Goal: Information Seeking & Learning: Learn about a topic

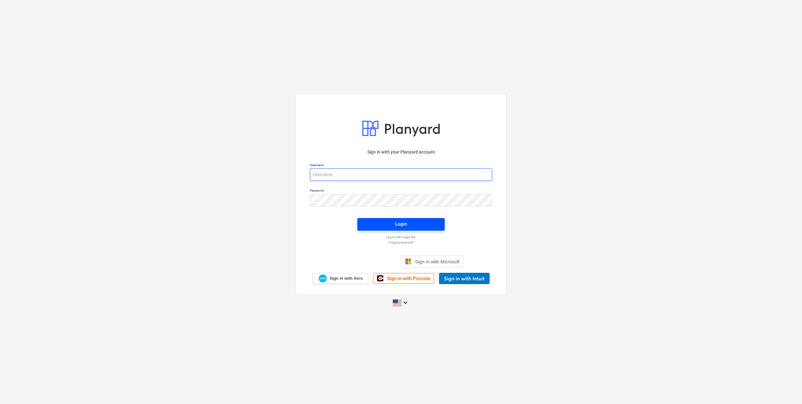
type input "[PERSON_NAME][EMAIL_ADDRESS][DOMAIN_NAME]"
click at [397, 220] on div "Login" at bounding box center [401, 224] width 12 height 8
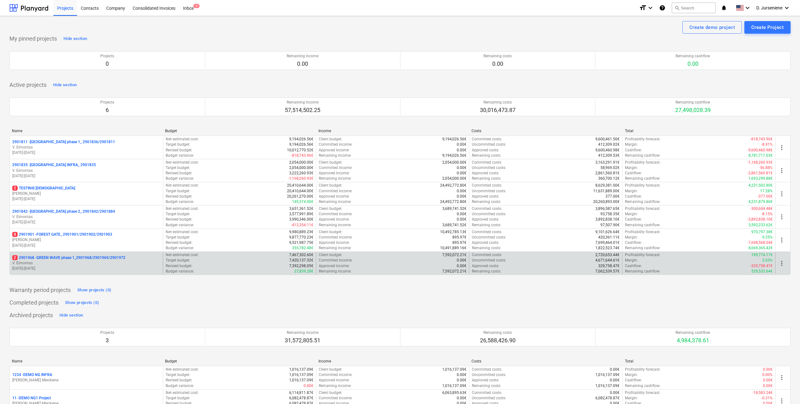
click at [60, 259] on p "2 2901968 - GREEN WAVE phase 1_2901968/2901969/2901972" at bounding box center [68, 257] width 113 height 5
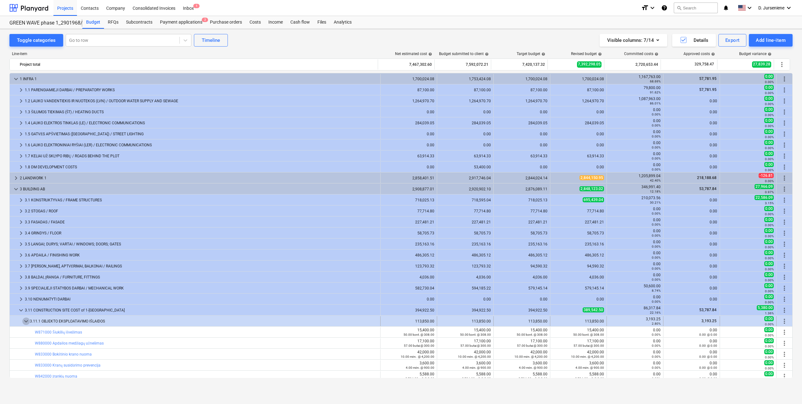
click at [28, 320] on span "keyboard_arrow_down" at bounding box center [26, 321] width 8 height 8
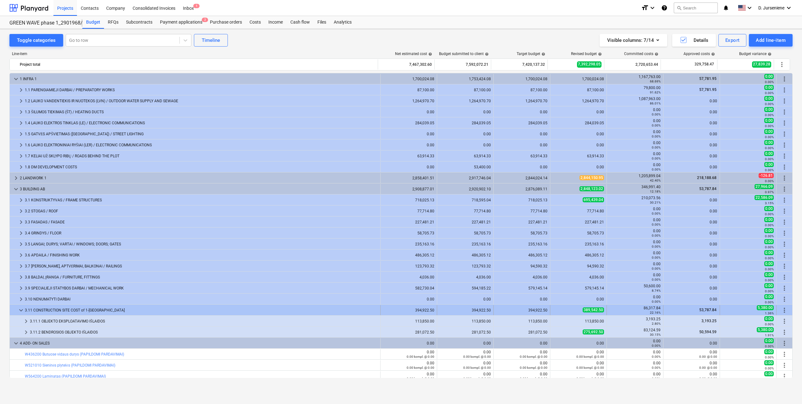
click at [19, 309] on span "keyboard_arrow_down" at bounding box center [21, 310] width 8 height 8
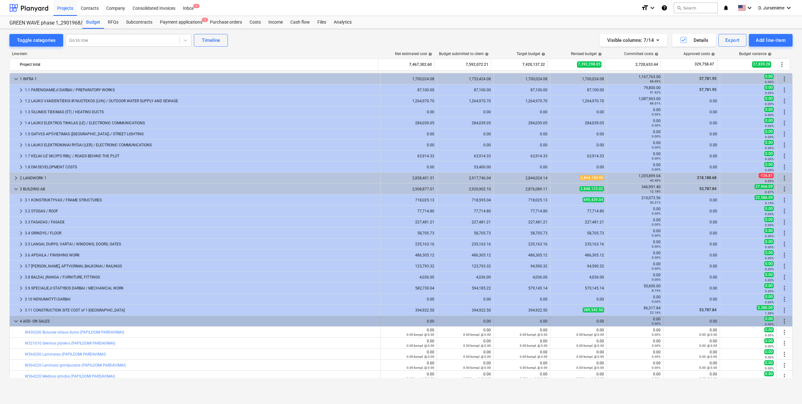
click at [14, 322] on span "keyboard_arrow_down" at bounding box center [16, 321] width 8 height 8
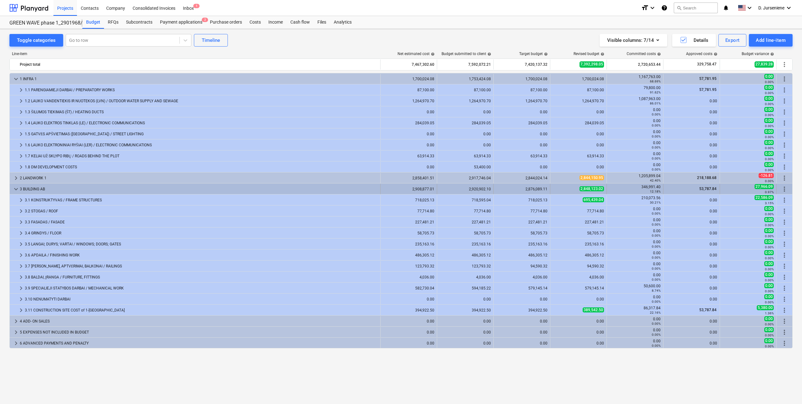
click at [18, 188] on span "keyboard_arrow_down" at bounding box center [16, 189] width 8 height 8
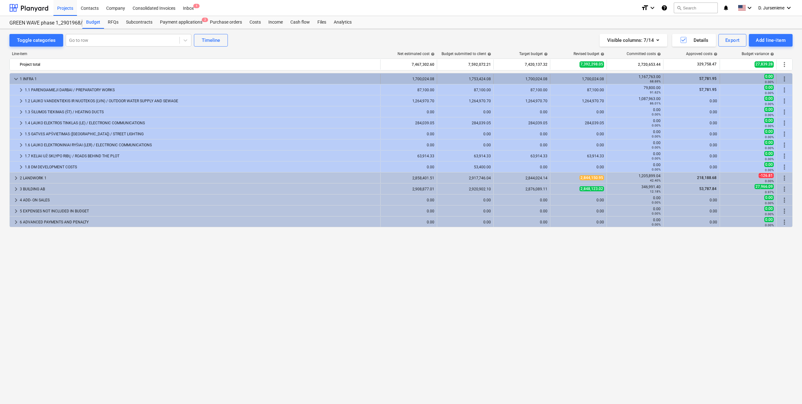
click at [16, 78] on span "keyboard_arrow_down" at bounding box center [16, 79] width 8 height 8
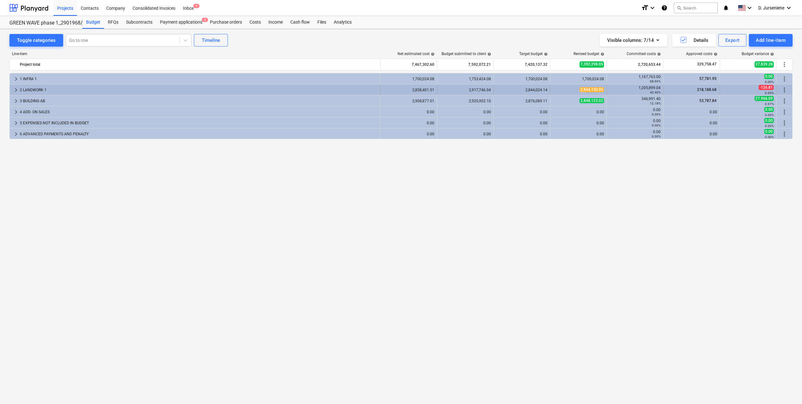
click at [16, 89] on span "keyboard_arrow_right" at bounding box center [16, 90] width 8 height 8
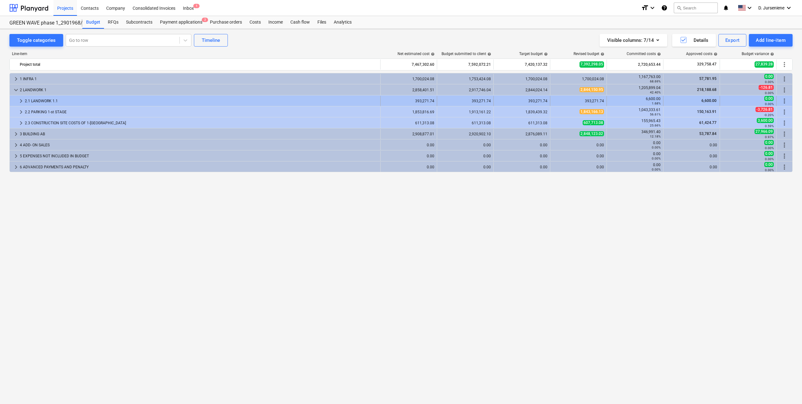
click at [22, 102] on span "keyboard_arrow_right" at bounding box center [21, 101] width 8 height 8
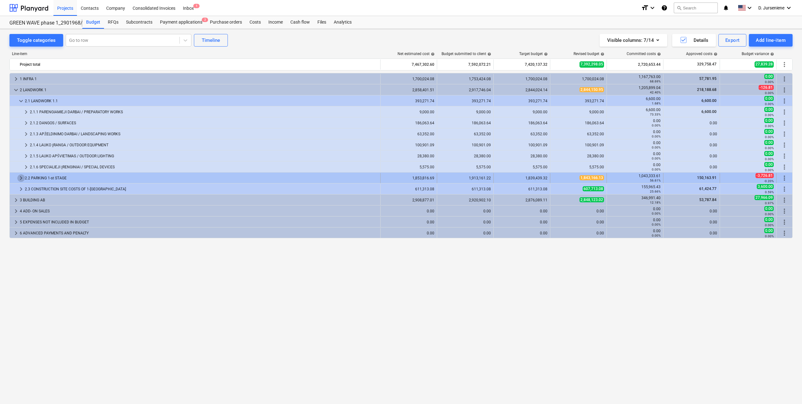
click at [19, 178] on span "keyboard_arrow_right" at bounding box center [21, 178] width 8 height 8
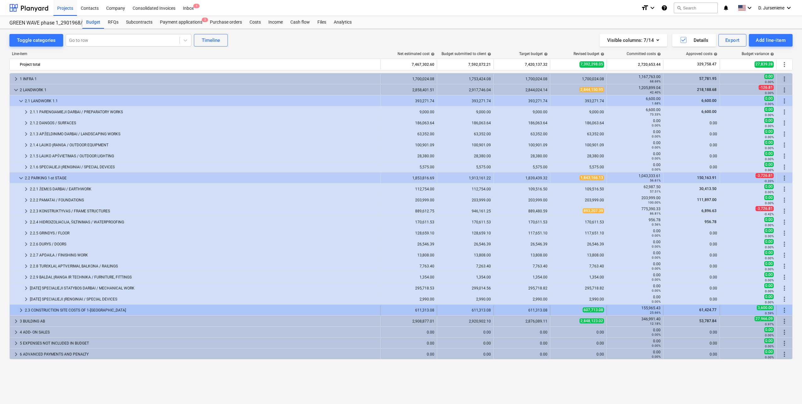
click at [21, 311] on span "keyboard_arrow_right" at bounding box center [21, 310] width 8 height 8
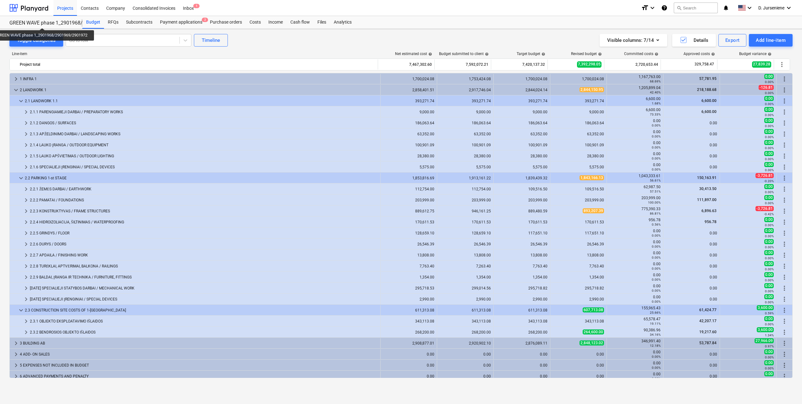
click at [43, 22] on div "GREEN WAVE phase 1_2901968/2901969/2901972" at bounding box center [41, 23] width 65 height 7
click at [328, 43] on div "Toggle categories Go to row Timeline Visible columns : 7/14 Details Export Add …" at bounding box center [400, 40] width 783 height 13
click at [65, 22] on div "GREEN WAVE phase 1_2901968/2901969/2901972" at bounding box center [41, 23] width 65 height 7
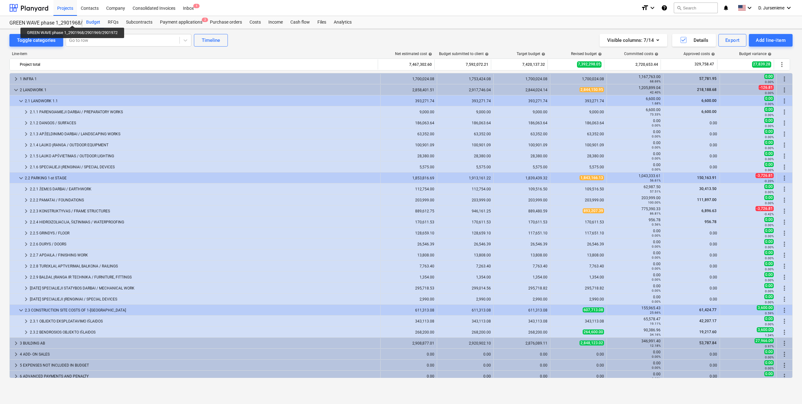
drag, startPoint x: 10, startPoint y: 19, endPoint x: 74, endPoint y: 20, distance: 63.8
click at [74, 20] on div "GREEN WAVE phase 1_2901968/2901969/2901972 GREEN WAVE phase 1_2901968/2901969/2…" at bounding box center [45, 22] width 73 height 13
click at [91, 20] on div "Budget" at bounding box center [93, 22] width 22 height 13
click at [114, 23] on div "RFQs" at bounding box center [113, 22] width 18 height 13
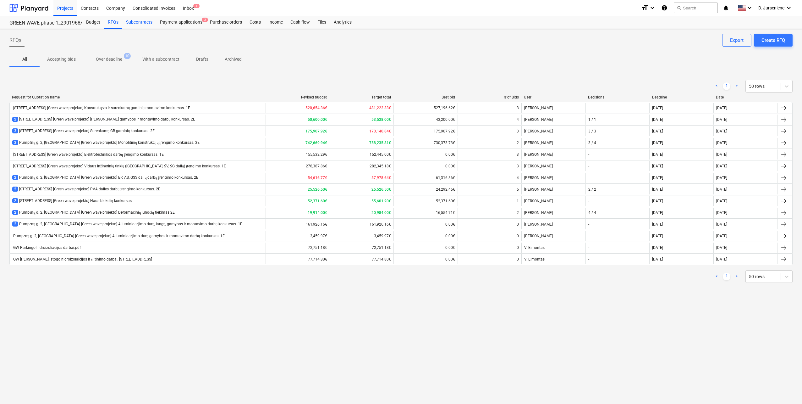
click at [137, 23] on div "Subcontracts" at bounding box center [139, 22] width 34 height 13
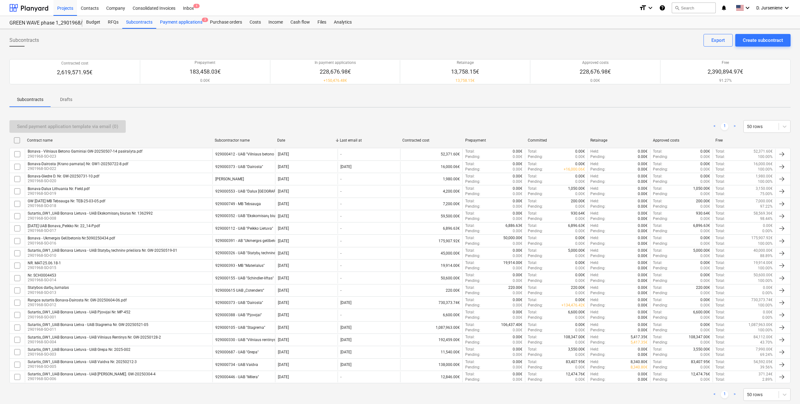
click at [170, 24] on div "Payment applications 2" at bounding box center [181, 22] width 50 height 13
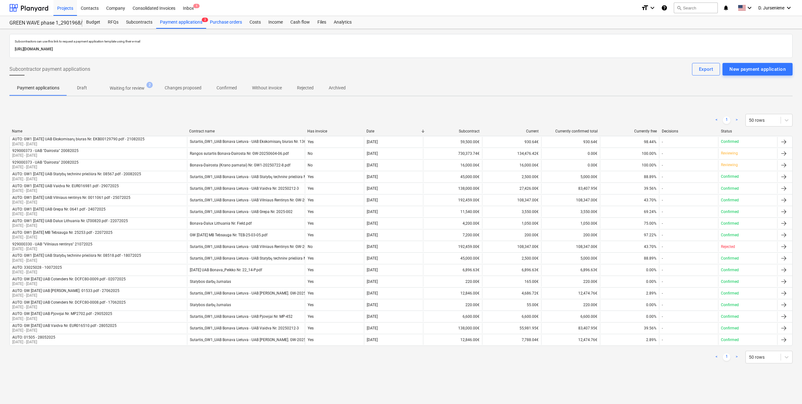
click at [219, 23] on div "Purchase orders" at bounding box center [226, 22] width 40 height 13
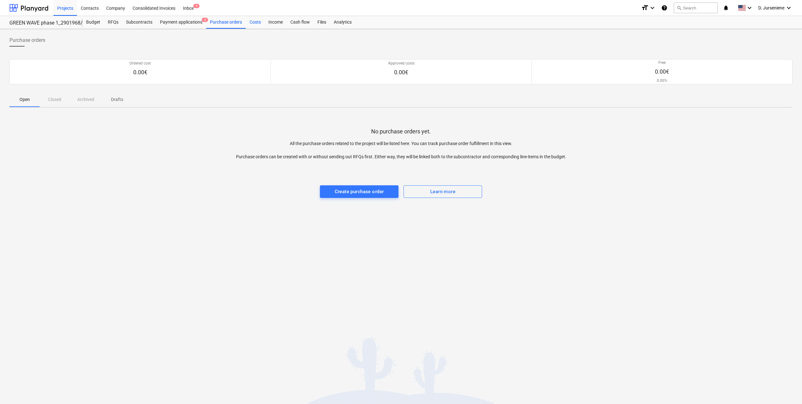
click at [250, 23] on div "Costs" at bounding box center [255, 22] width 19 height 13
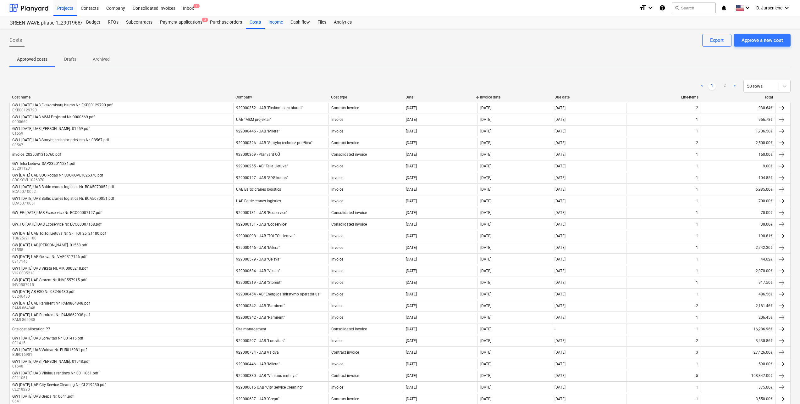
click at [278, 22] on div "Income" at bounding box center [276, 22] width 22 height 13
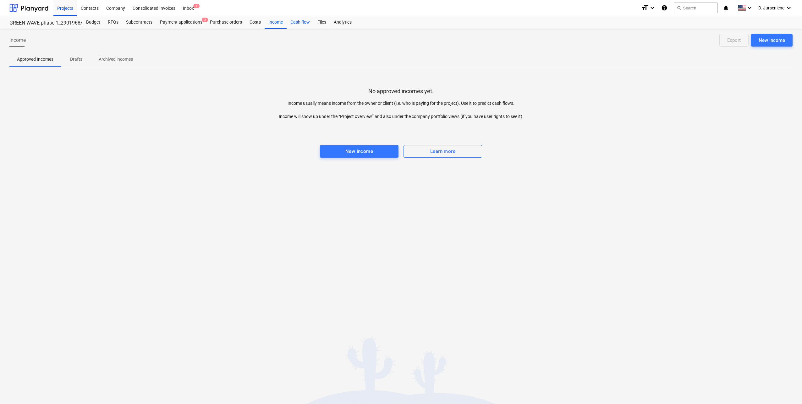
click at [299, 23] on div "Cash flow" at bounding box center [300, 22] width 27 height 13
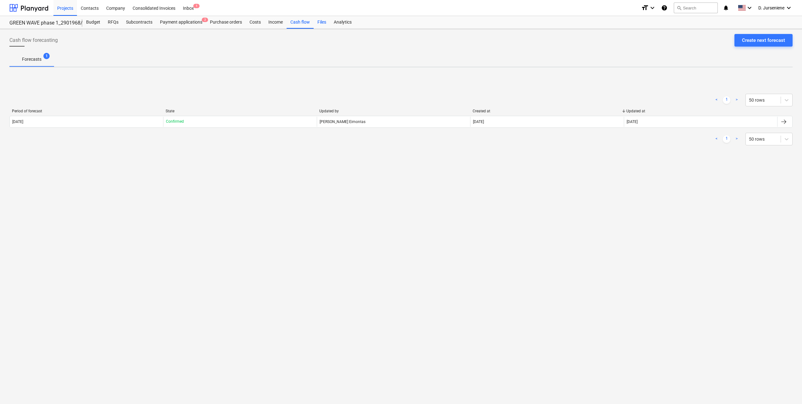
click at [321, 23] on div "Files" at bounding box center [322, 22] width 16 height 13
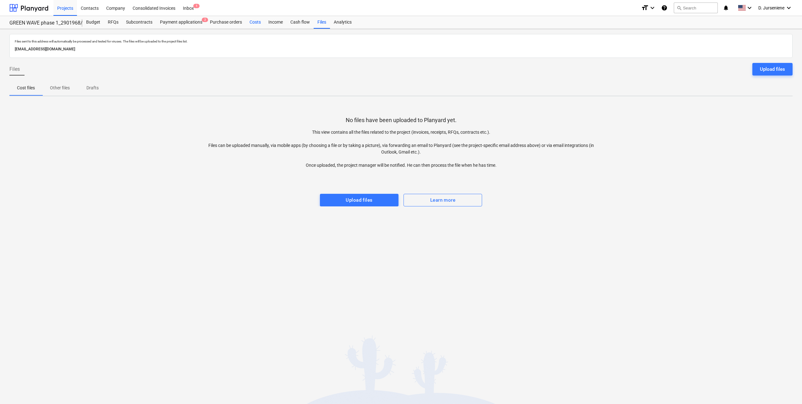
drag, startPoint x: 348, startPoint y: 24, endPoint x: 262, endPoint y: 24, distance: 86.1
click at [347, 24] on div "Analytics" at bounding box center [342, 22] width 25 height 13
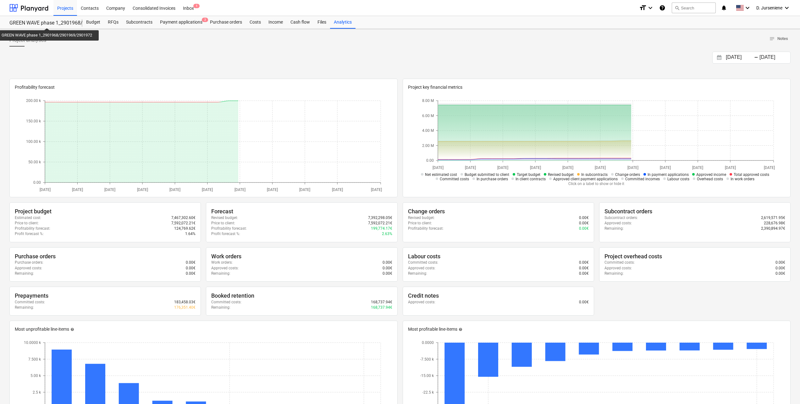
click at [48, 21] on div "GREEN WAVE phase 1_2901968/2901969/2901972" at bounding box center [41, 23] width 65 height 7
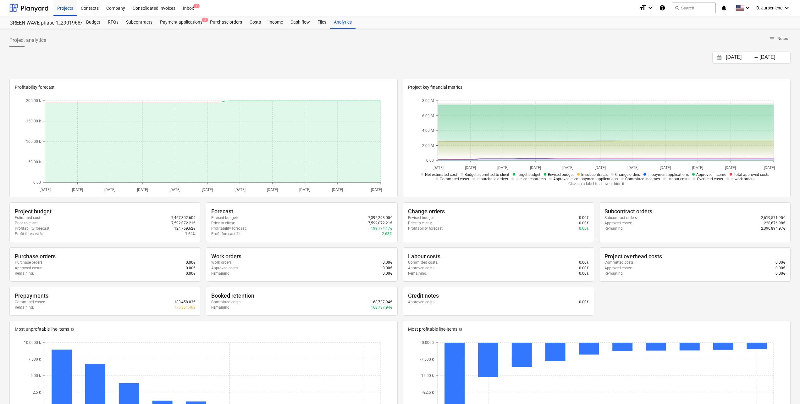
click at [95, 22] on div "Budget" at bounding box center [93, 22] width 22 height 13
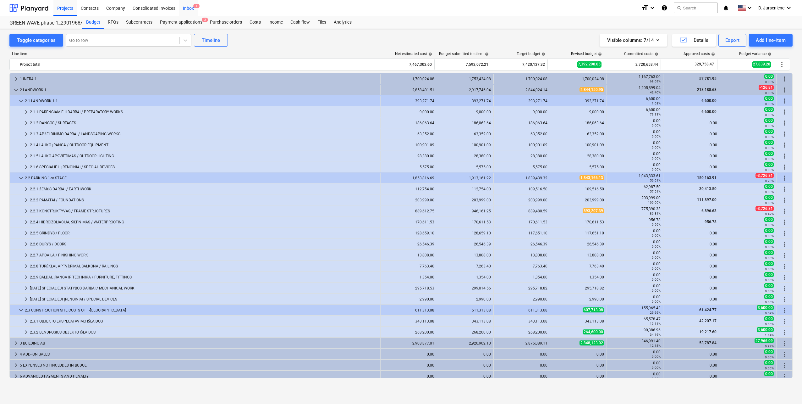
click at [192, 8] on div "Inbox 1" at bounding box center [188, 8] width 19 height 16
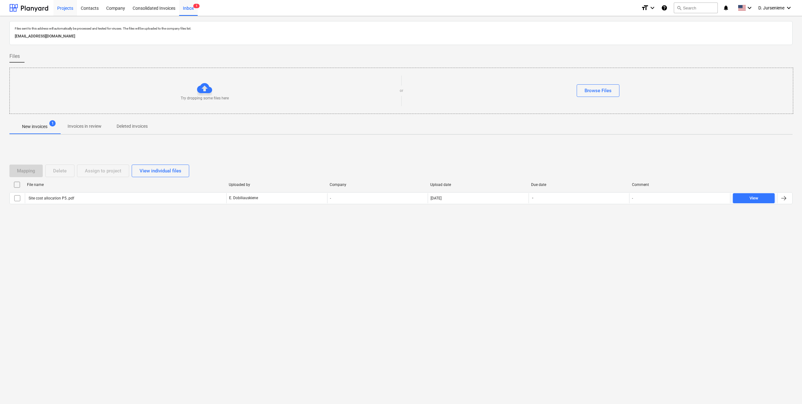
click at [64, 8] on div "Projects" at bounding box center [65, 8] width 24 height 16
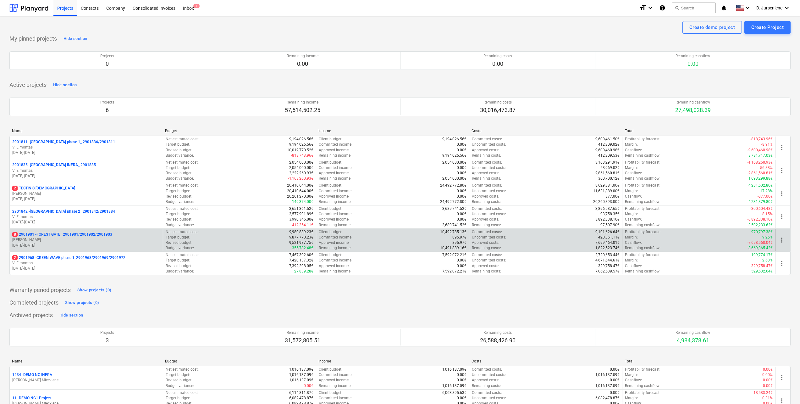
click at [63, 236] on p "8 2901901 - FOREST GATE_ 2901901/2901902/2901903" at bounding box center [62, 234] width 100 height 5
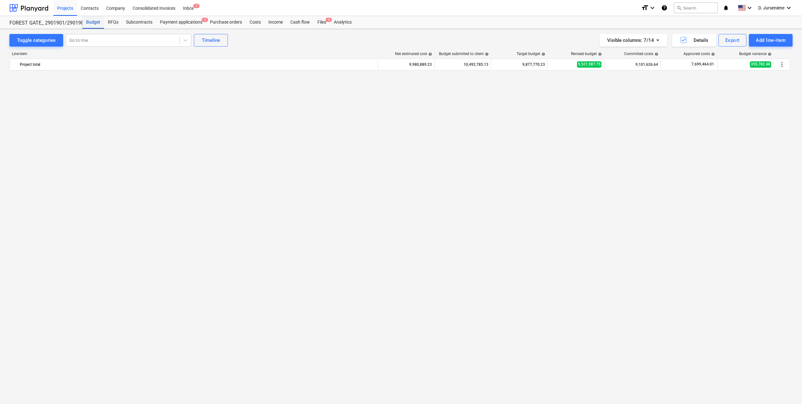
scroll to position [814, 0]
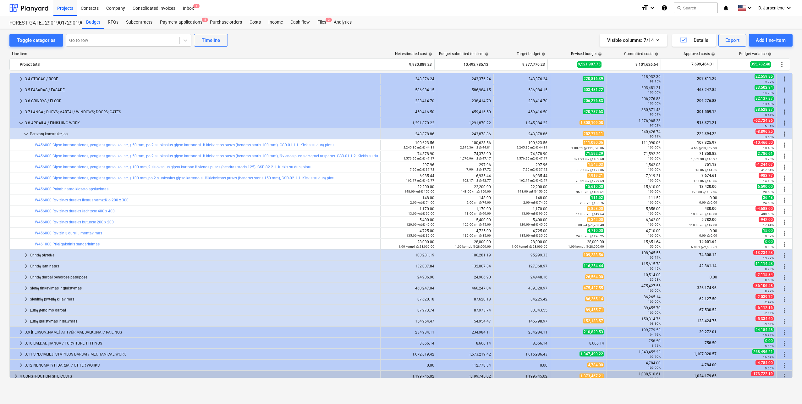
drag, startPoint x: 30, startPoint y: 133, endPoint x: 22, endPoint y: 101, distance: 32.4
click at [30, 133] on div "Pertvarų konstrukcijos" at bounding box center [204, 134] width 348 height 10
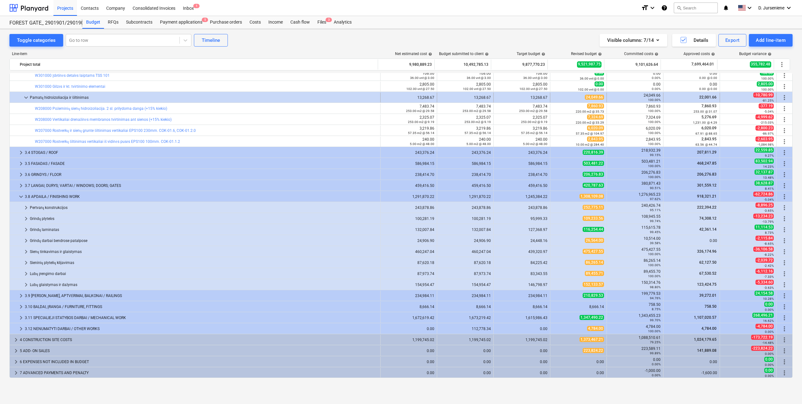
click at [24, 96] on span "keyboard_arrow_down" at bounding box center [26, 98] width 8 height 8
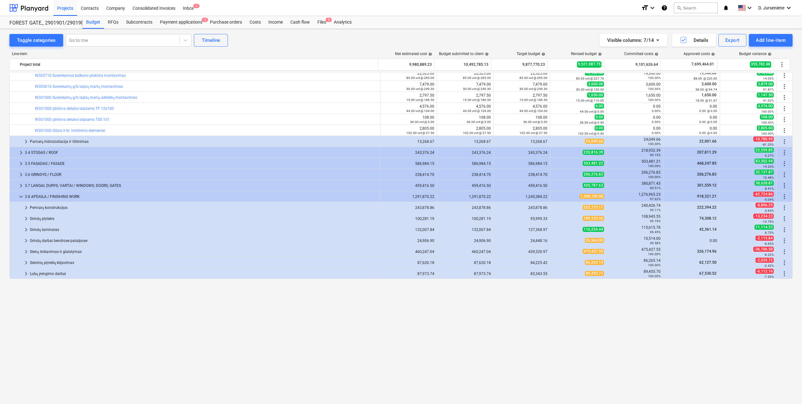
scroll to position [571, 0]
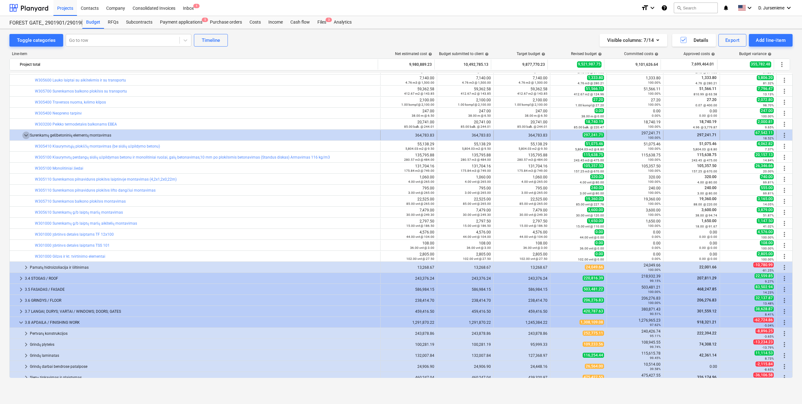
click at [25, 135] on span "keyboard_arrow_down" at bounding box center [26, 135] width 8 height 8
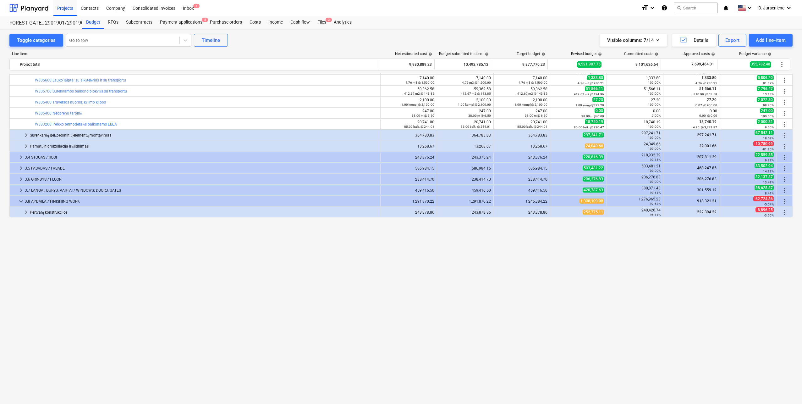
scroll to position [351, 0]
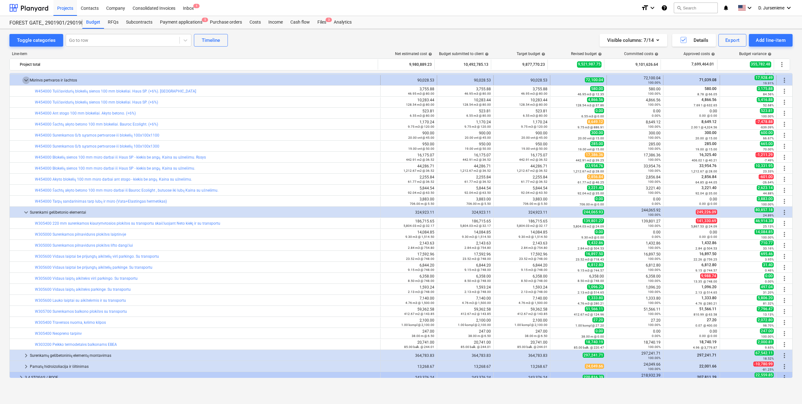
click at [24, 81] on span "keyboard_arrow_down" at bounding box center [26, 80] width 8 height 8
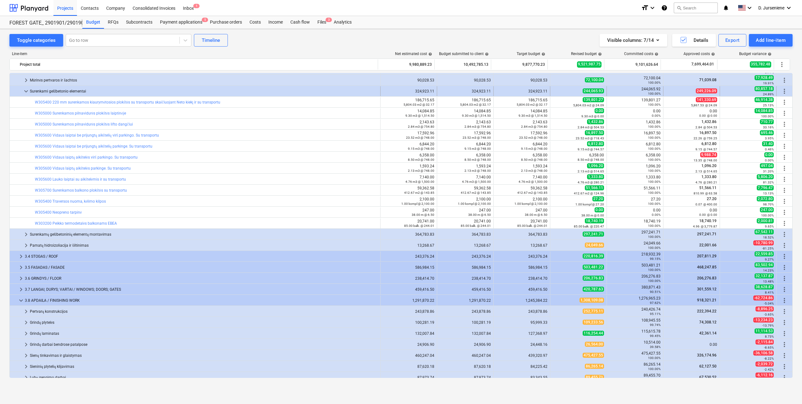
click at [28, 92] on span "keyboard_arrow_down" at bounding box center [26, 91] width 8 height 8
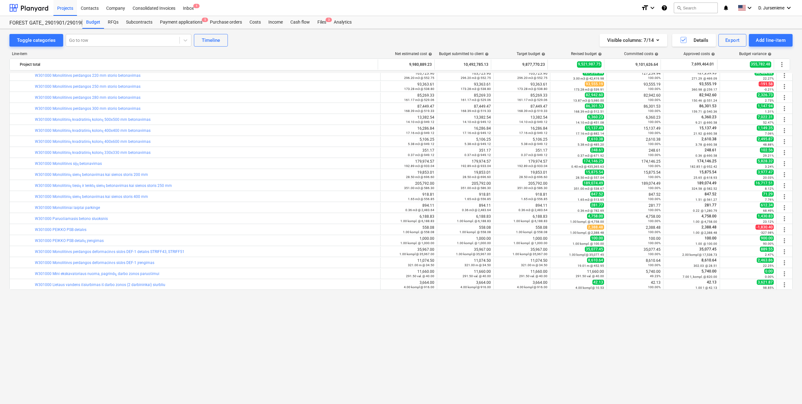
scroll to position [0, 0]
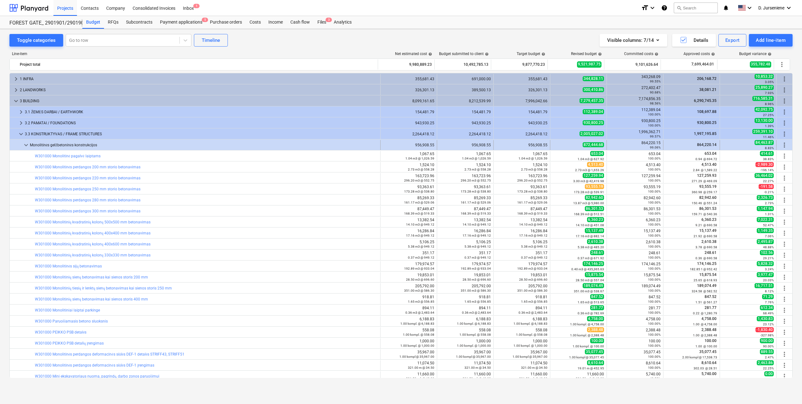
click at [25, 144] on span "keyboard_arrow_down" at bounding box center [26, 145] width 8 height 8
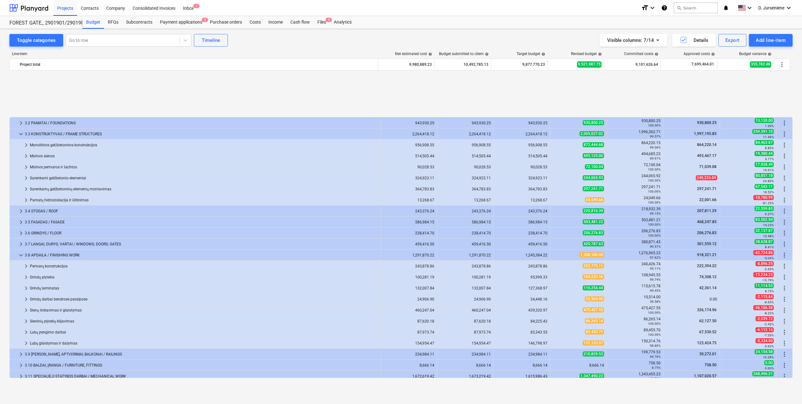
scroll to position [58, 0]
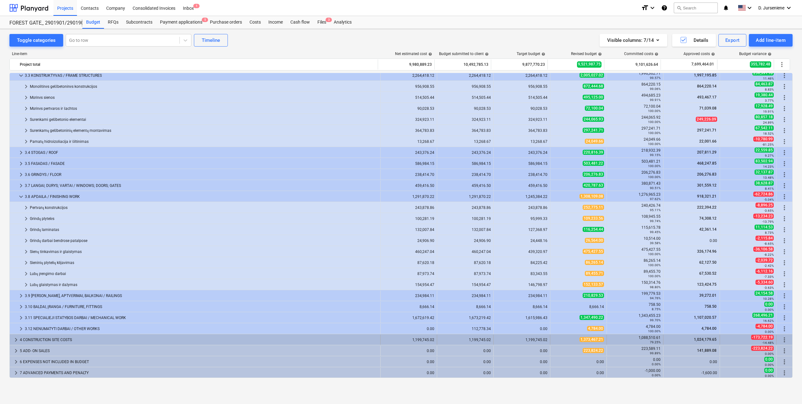
click at [57, 338] on div "4 CONSTRUCTION SITE COSTS" at bounding box center [199, 339] width 358 height 10
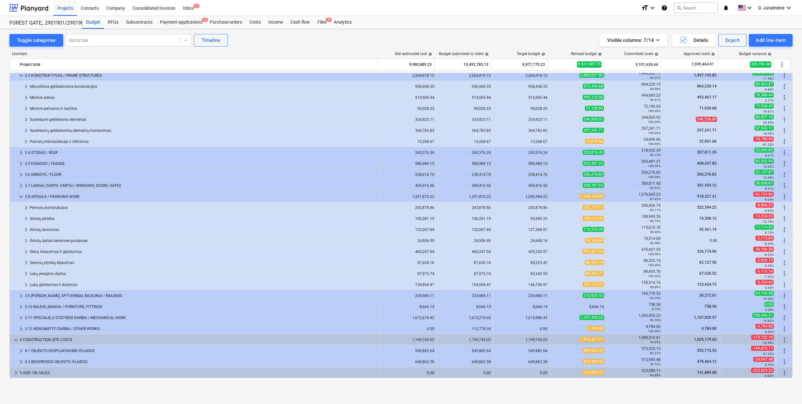
scroll to position [80, 0]
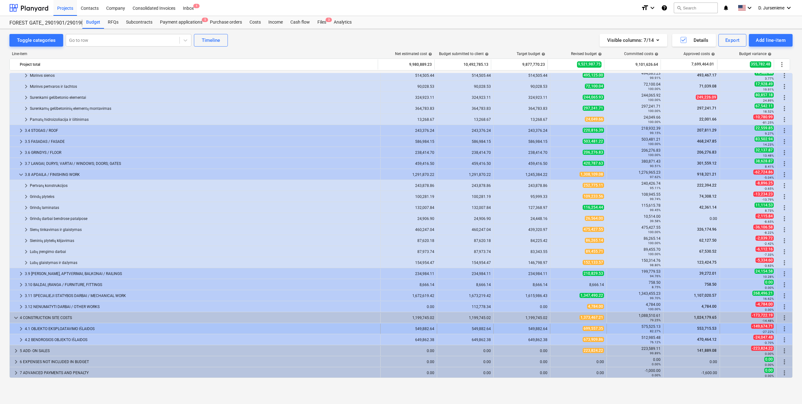
click at [54, 327] on div "4.1 OBJEKTO EKSPLOATAVIMO IŠLAIDOS" at bounding box center [201, 328] width 353 height 10
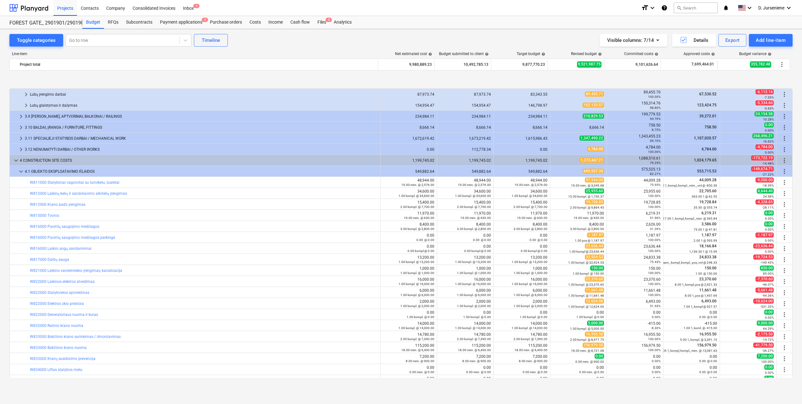
scroll to position [269, 0]
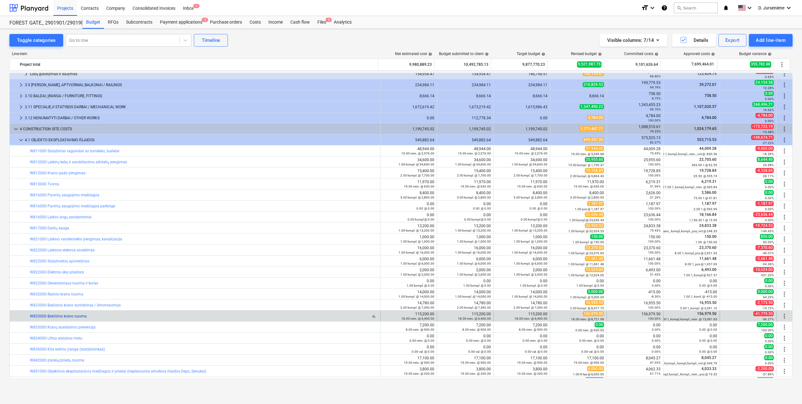
click at [50, 315] on link "W833000 Bokštinio krano nuoma" at bounding box center [58, 316] width 57 height 4
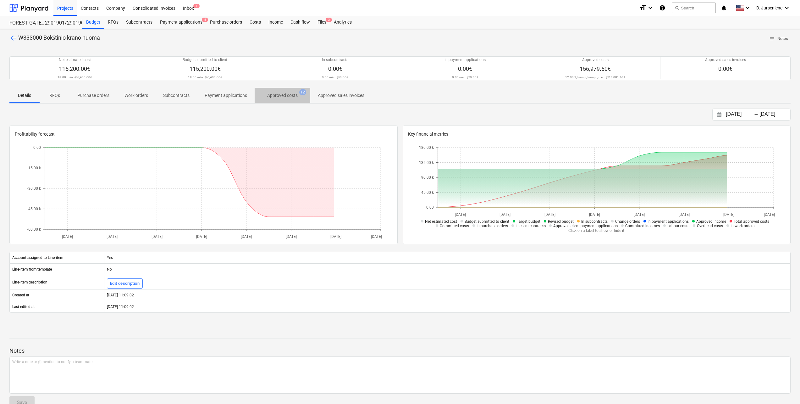
click at [289, 94] on p "Approved costs" at bounding box center [282, 95] width 30 height 7
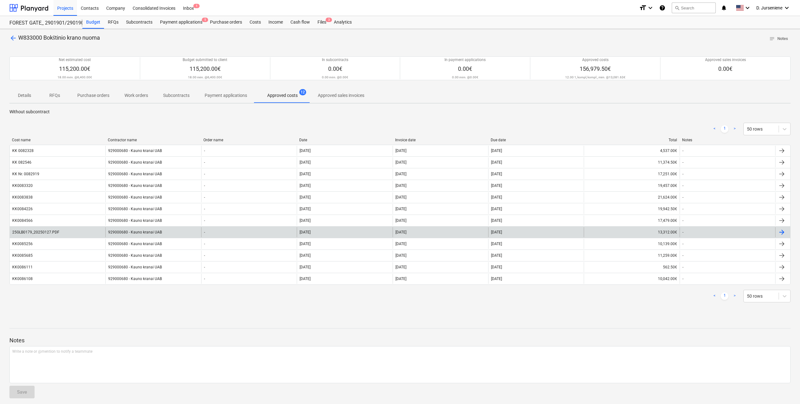
click at [136, 232] on div "929000680 - Kauno kranai UAB" at bounding box center [153, 232] width 96 height 10
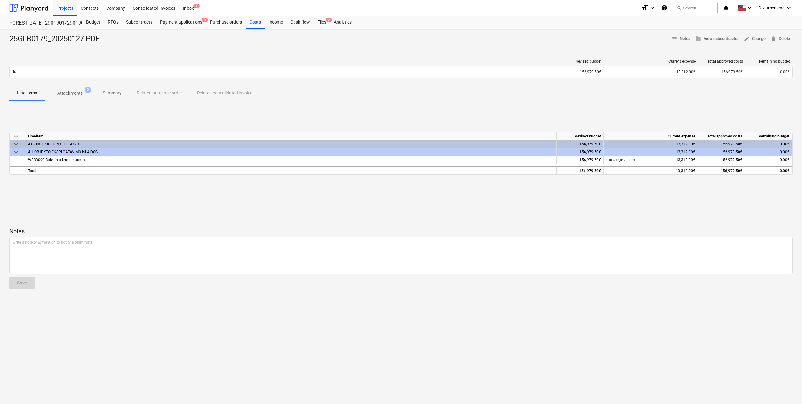
click at [69, 93] on p "Attachments" at bounding box center [69, 93] width 25 height 7
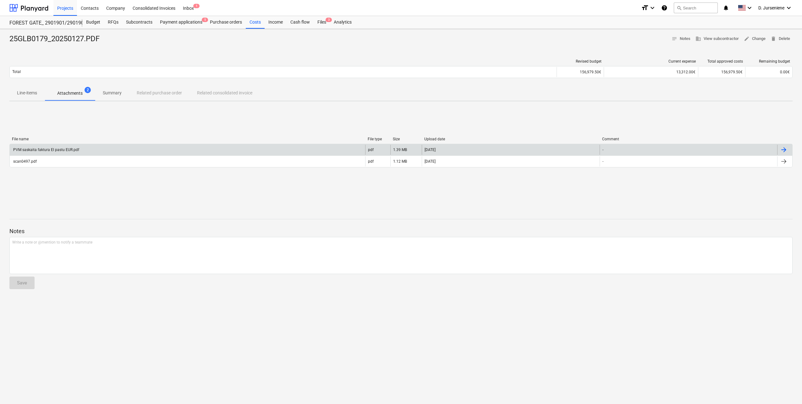
click at [42, 150] on div "PVM saskaita faktura El pastu EUR.pdf" at bounding box center [45, 149] width 67 height 4
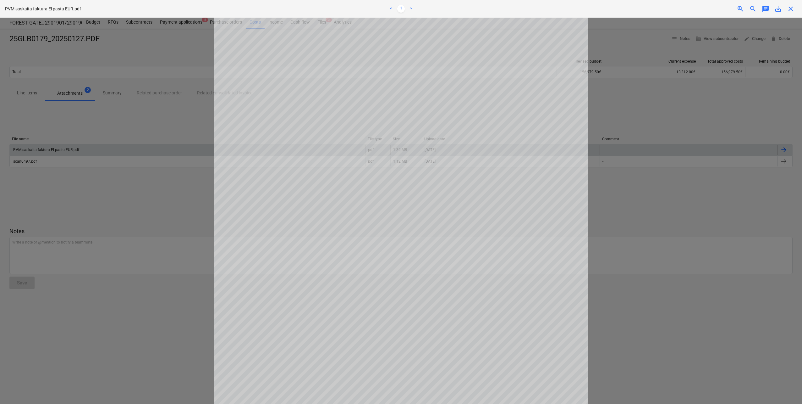
scroll to position [51, 0]
click at [122, 214] on div at bounding box center [401, 211] width 802 height 386
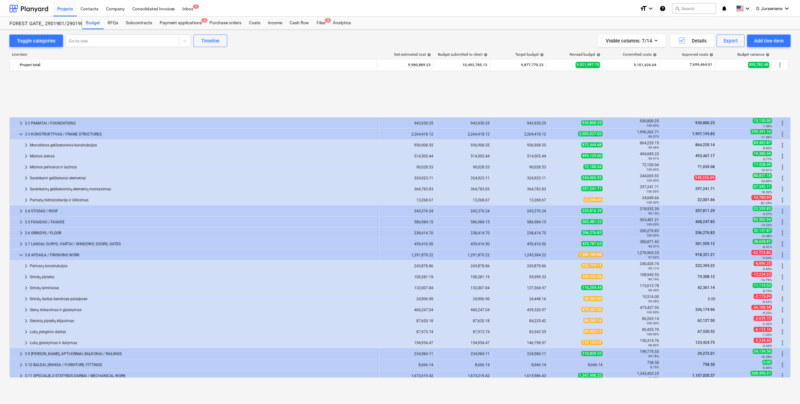
scroll to position [269, 0]
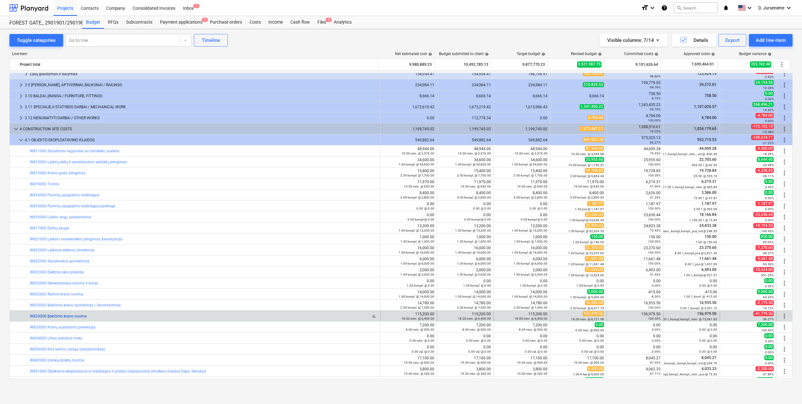
click at [82, 315] on link "W833000 Bokštinio krano nuoma" at bounding box center [58, 316] width 57 height 4
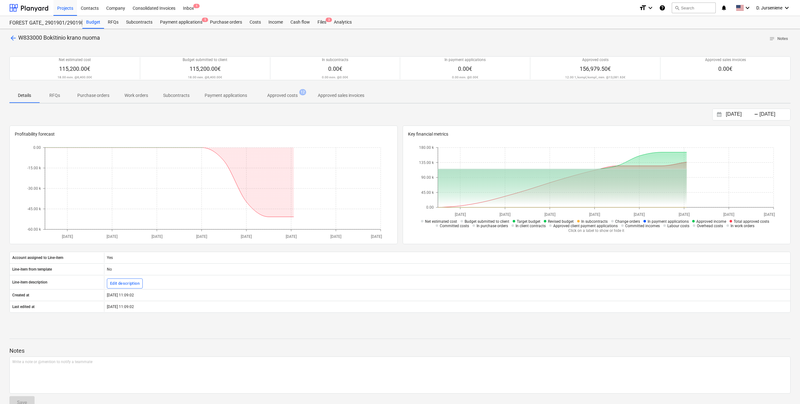
click at [268, 95] on p "Approved costs" at bounding box center [282, 95] width 30 height 7
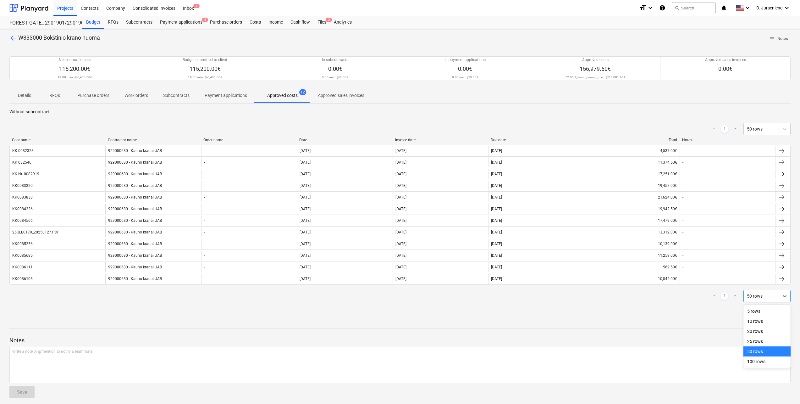
click at [767, 299] on div at bounding box center [761, 296] width 29 height 6
click at [762, 363] on div "100 rows" at bounding box center [766, 361] width 47 height 10
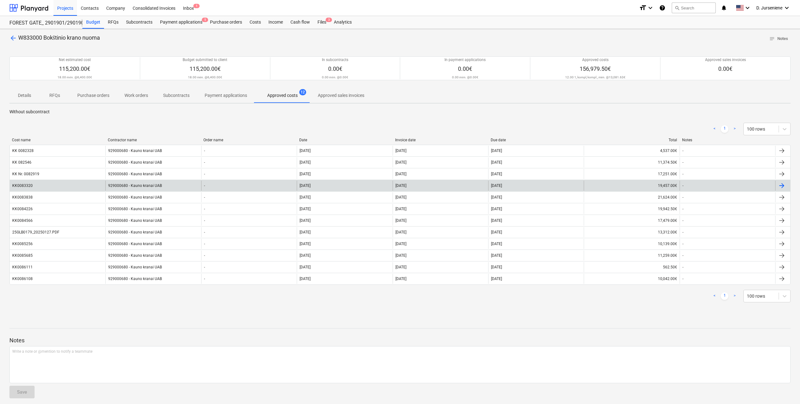
click at [781, 184] on div at bounding box center [782, 186] width 8 height 8
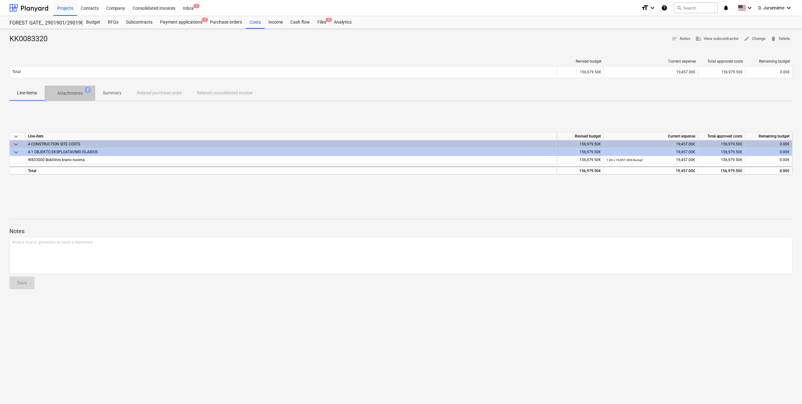
click at [76, 91] on p "Attachments" at bounding box center [69, 93] width 25 height 7
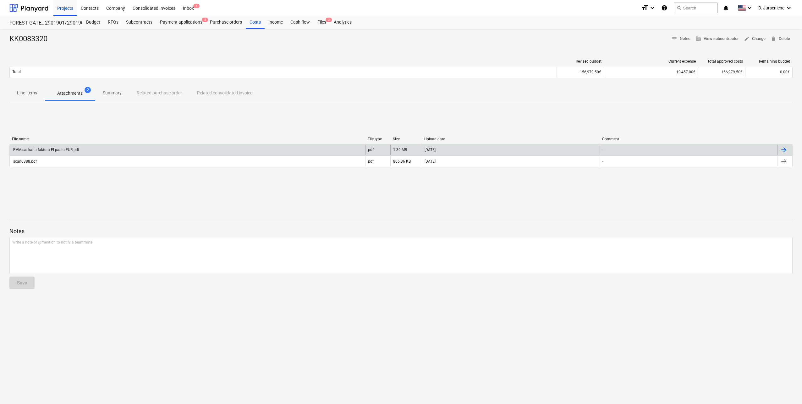
click at [66, 147] on div "PVM saskaita faktura El pastu EUR.pdf" at bounding box center [45, 149] width 67 height 4
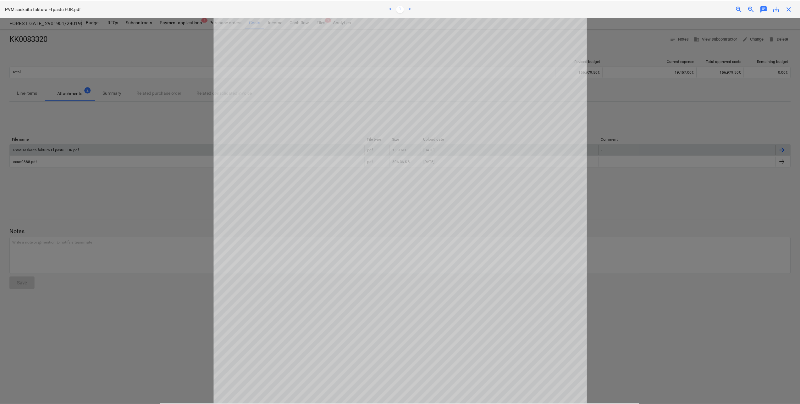
scroll to position [94, 0]
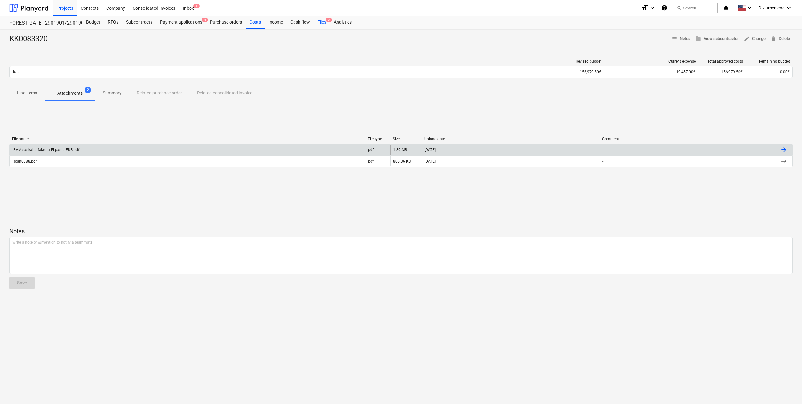
click at [315, 22] on div "Files 3" at bounding box center [322, 22] width 16 height 13
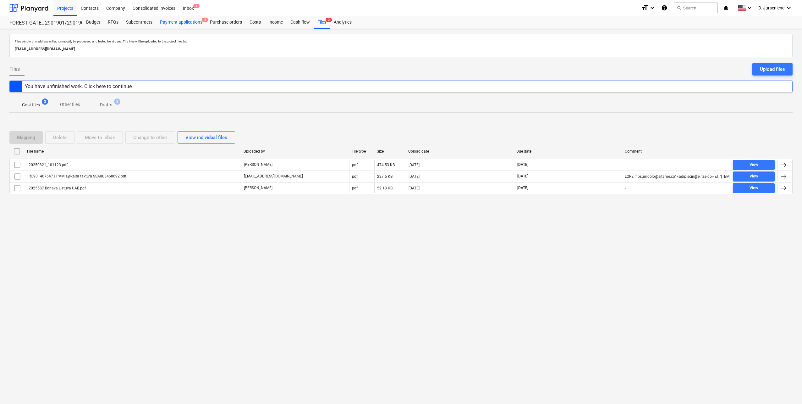
click at [200, 24] on div "Payment applications 5" at bounding box center [181, 22] width 50 height 13
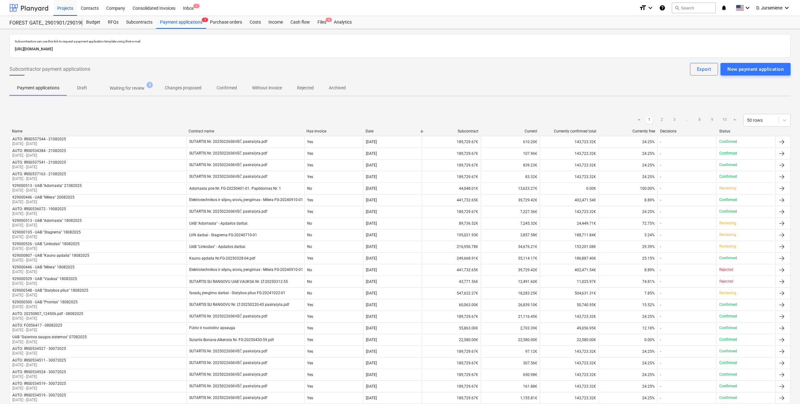
click at [30, 7] on div at bounding box center [28, 8] width 39 height 16
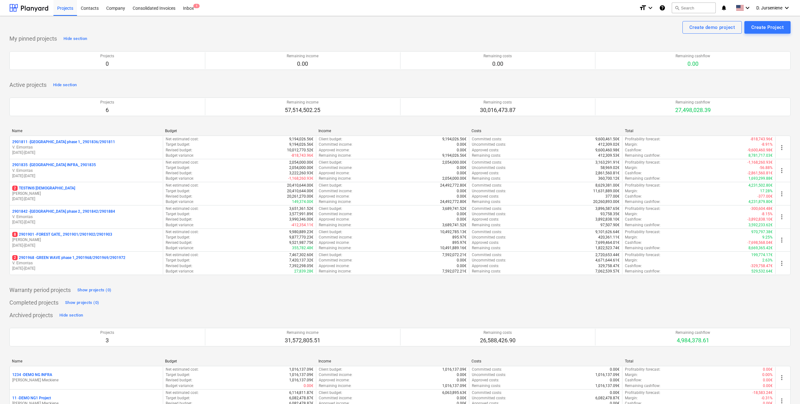
click at [146, 32] on div "Create demo project Create Project" at bounding box center [399, 27] width 781 height 13
click at [171, 76] on div "Projects 0 Remaining income 0.00 Remaining costs 0.00 Remaining cashflow 0.00 P…" at bounding box center [399, 61] width 781 height 34
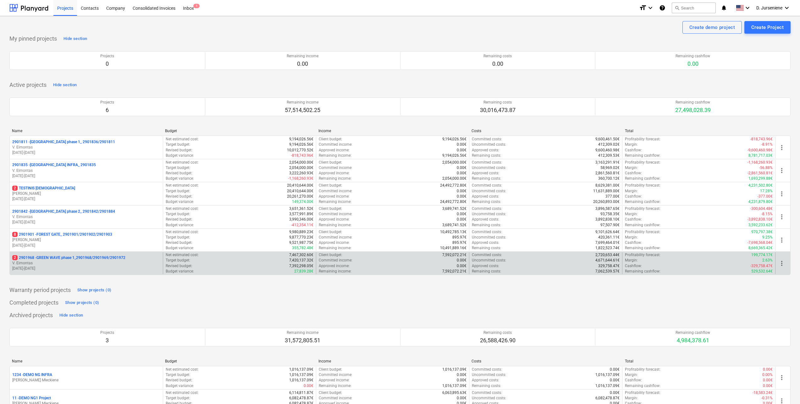
click at [78, 255] on p "2 2901968 - GREEN WAVE phase 1_2901968/2901969/2901972" at bounding box center [68, 257] width 113 height 5
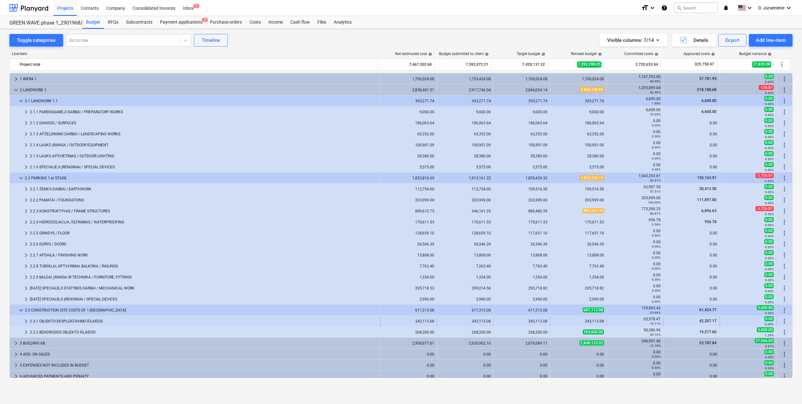
click at [67, 322] on div "2.3.1 OBJEKTO EKSPLOATAVIMO IŠLAIDOS" at bounding box center [204, 321] width 348 height 10
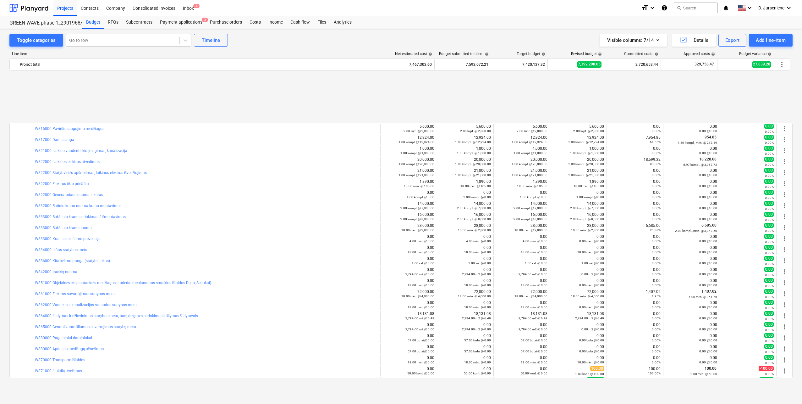
scroll to position [333, 0]
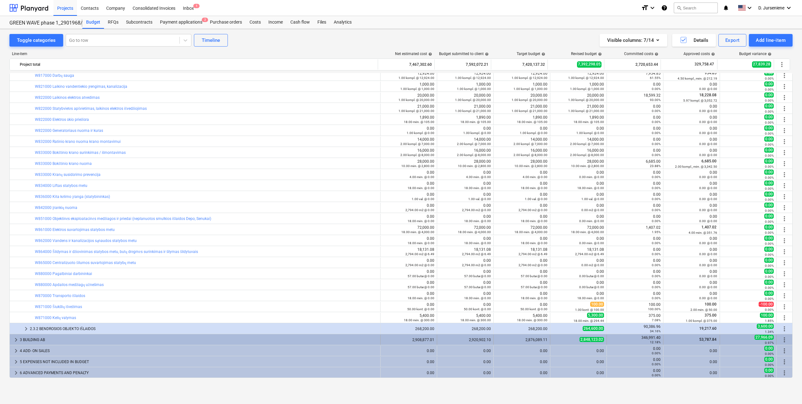
click at [35, 338] on div "3 BUILDING AB" at bounding box center [199, 339] width 358 height 10
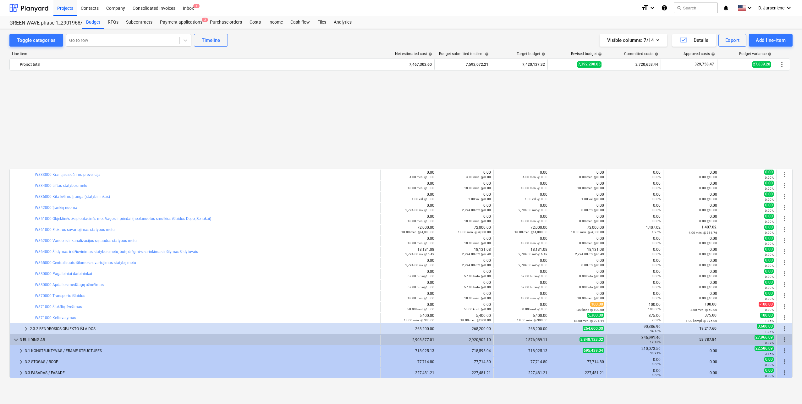
scroll to position [454, 0]
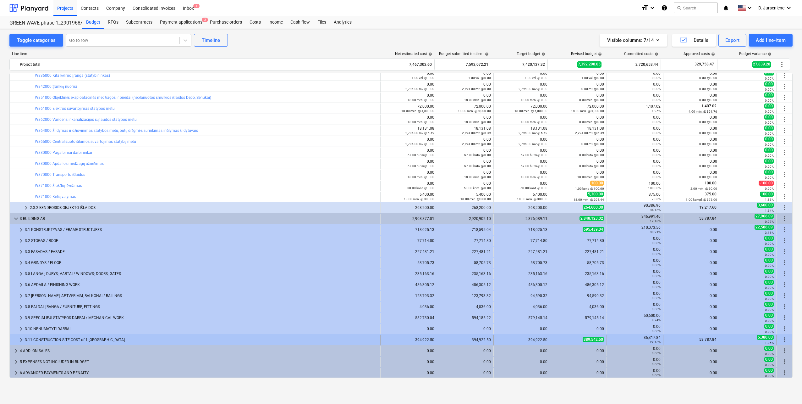
click at [53, 341] on div "3.11 CONSTRUCTION SITE COST of 1-[GEOGRAPHIC_DATA]" at bounding box center [201, 339] width 353 height 10
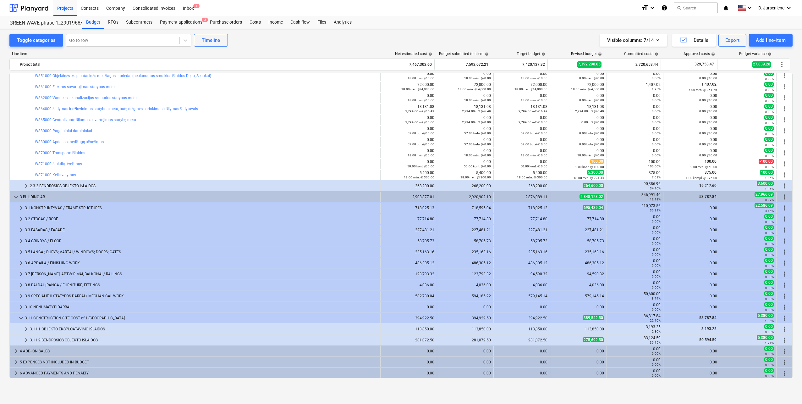
scroll to position [476, 0]
click at [63, 328] on div "3.11.1 OBJEKTO EKSPLOATAVIMO IŠLAIDOS" at bounding box center [204, 328] width 348 height 10
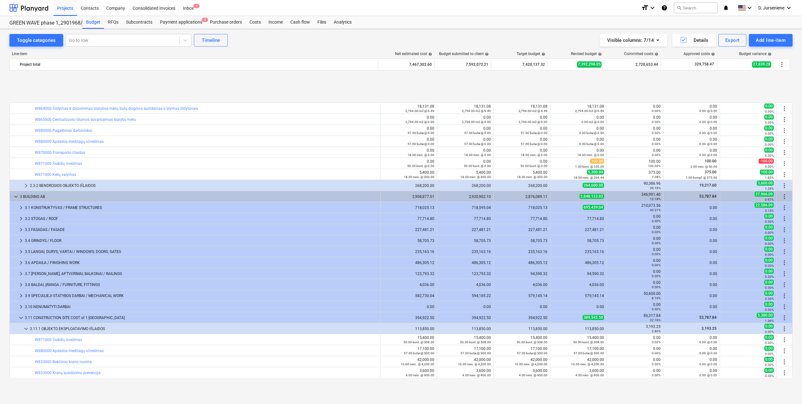
scroll to position [575, 0]
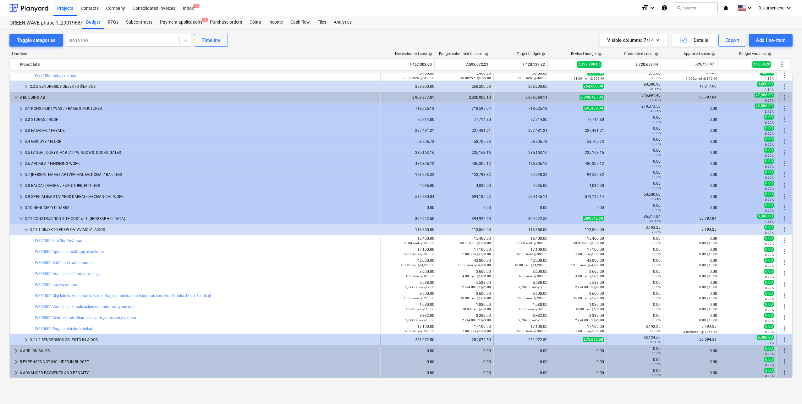
click at [62, 338] on div "3.11.2 BENDROSIOS OBJEKTO IŠLAIDOS" at bounding box center [204, 339] width 348 height 10
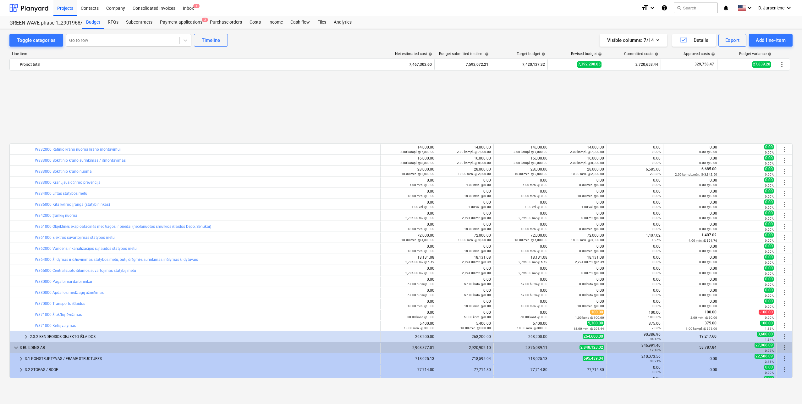
scroll to position [409, 0]
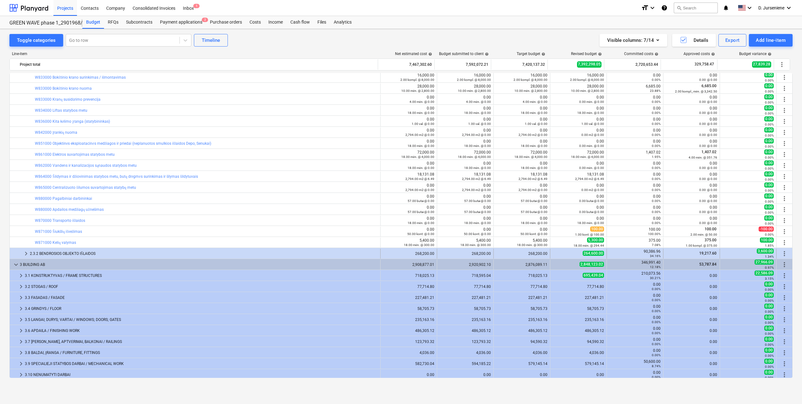
click at [64, 252] on div "2.3.2 BENDROSIOS OBJEKTO IŠLAIDOS" at bounding box center [204, 253] width 348 height 10
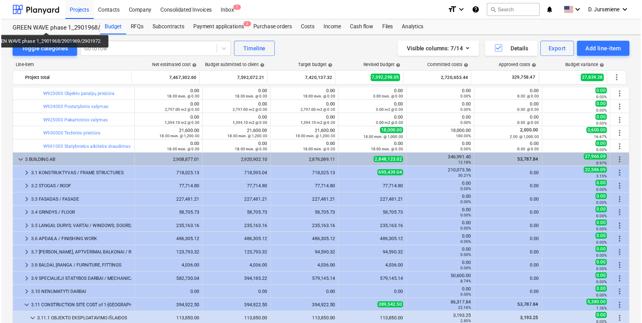
scroll to position [672, 0]
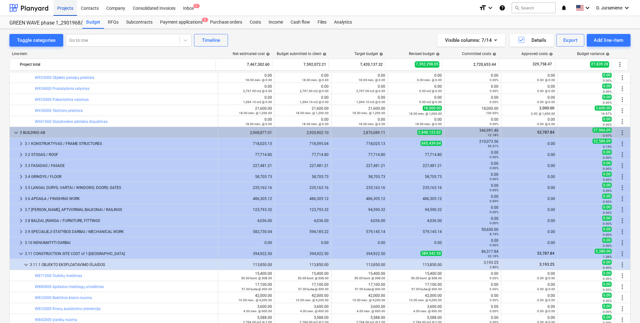
click at [63, 8] on div "Projects" at bounding box center [65, 8] width 24 height 16
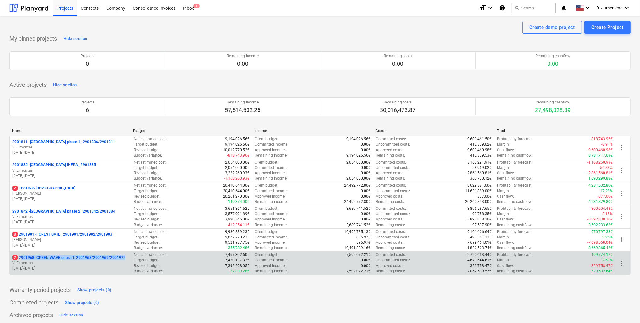
drag, startPoint x: 128, startPoint y: 258, endPoint x: 20, endPoint y: 254, distance: 107.9
click at [20, 255] on div "2 2901968 - GREEN WAVE phase 1_2901968/2901969/2901972" at bounding box center [70, 257] width 116 height 5
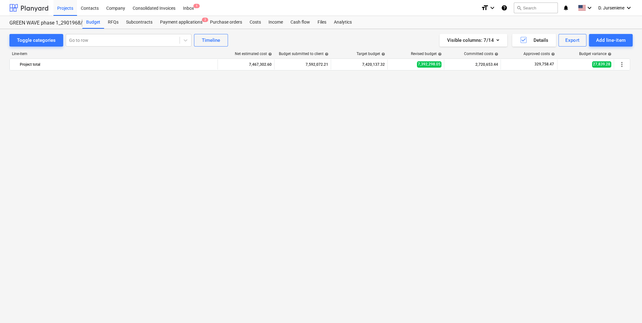
scroll to position [672, 0]
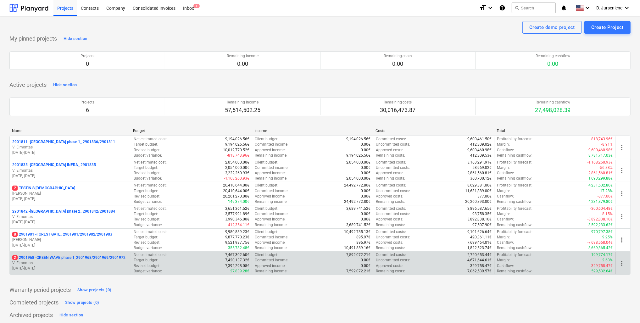
click at [105, 257] on p "2 2901968 - GREEN WAVE phase 1_2901968/2901969/2901972" at bounding box center [68, 257] width 113 height 5
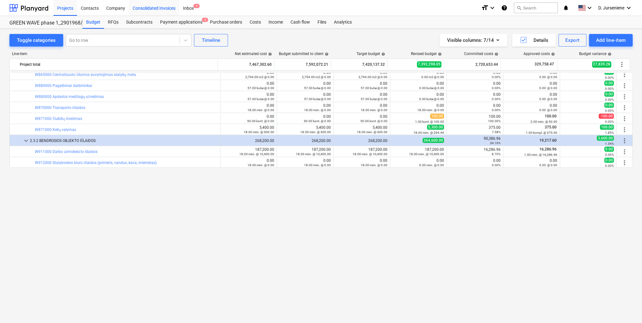
scroll to position [371, 0]
